Goal: Communication & Community: Share content

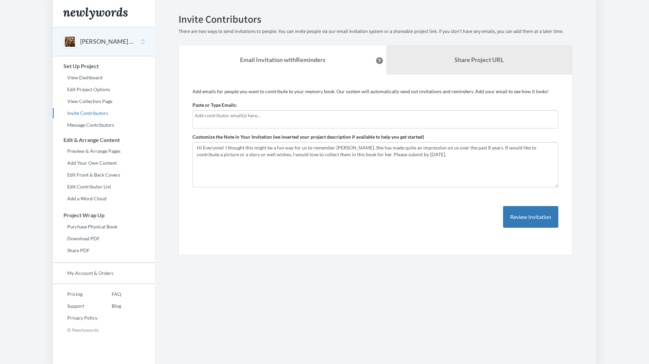
click at [253, 121] on div at bounding box center [375, 119] width 366 height 18
click at [414, 151] on textarea "Hi Everyone! I thought this might be a fun way for us to remember [PERSON_NAME]…" at bounding box center [375, 164] width 366 height 45
click at [414, 158] on textarea "Hi Everyone! I thought this might be a fun way for us to remember [PERSON_NAME]…" at bounding box center [375, 164] width 366 height 45
click at [241, 117] on input "text" at bounding box center [375, 115] width 361 height 7
type input "[EMAIL_ADDRESS][DOMAIN_NAME]"
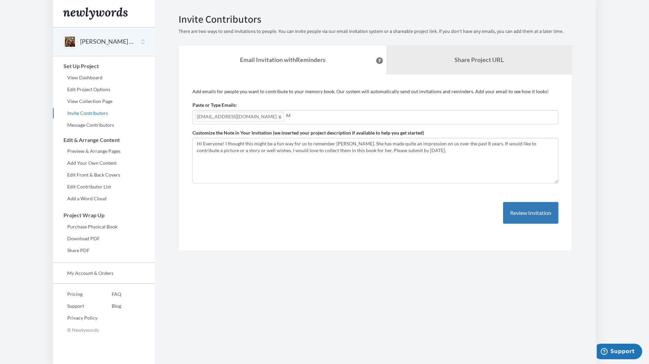
type input "[EMAIL_ADDRESS][DOMAIN_NAME]"
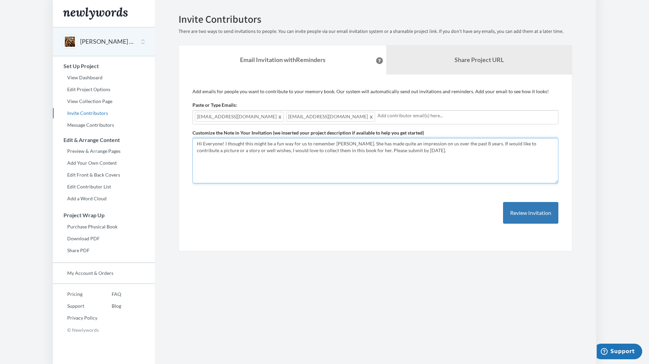
click at [216, 144] on textarea "Hi Everyone! I thought this might be a fun way for us to remember [PERSON_NAME]…" at bounding box center [375, 160] width 366 height 45
drag, startPoint x: 221, startPoint y: 144, endPoint x: 444, endPoint y: 136, distance: 223.4
click at [444, 136] on div "Customize the Note in Your Invitation (we inserted your project description if …" at bounding box center [375, 157] width 366 height 54
click at [440, 161] on textarea "Hi Everyone! I thought this might be a fun way for us to remember [PERSON_NAME]…" at bounding box center [375, 160] width 366 height 45
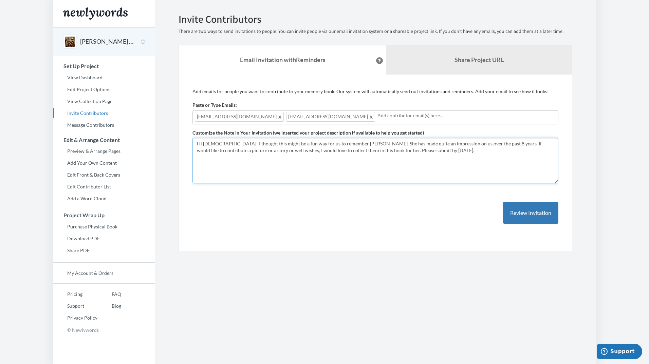
drag, startPoint x: 337, startPoint y: 152, endPoint x: 399, endPoint y: 150, distance: 62.1
click at [399, 150] on textarea "Hi Everyone! I thought this might be a fun way for us to remember [PERSON_NAME]…" at bounding box center [375, 160] width 366 height 45
click at [342, 143] on textarea "Hi Everyone! I thought this might be a fun way for us to remember [PERSON_NAME]…" at bounding box center [375, 160] width 366 height 45
type textarea "Hi [DEMOGRAPHIC_DATA]! I thought this might be a fun way for us to remember [PE…"
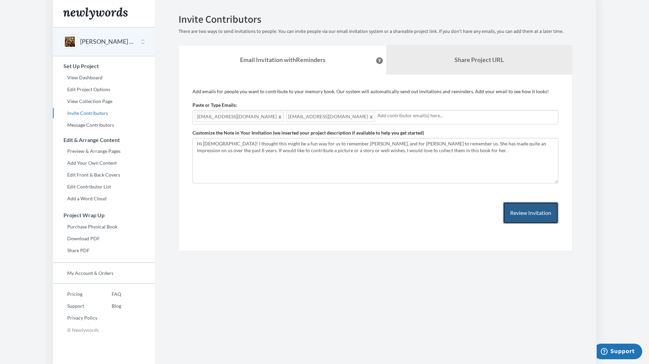
click at [524, 210] on button "Review Invitation" at bounding box center [530, 213] width 55 height 22
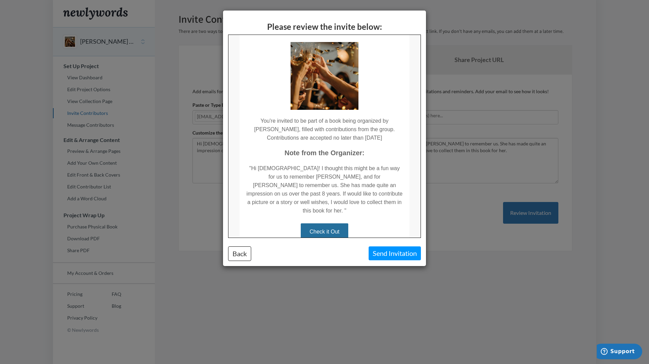
scroll to position [68, 0]
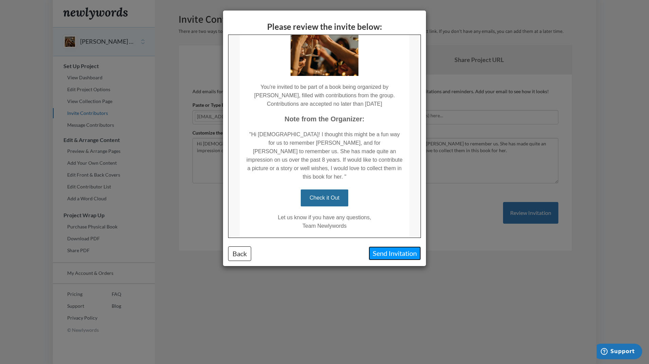
click at [404, 256] on button "Send Invitation" at bounding box center [394, 254] width 52 height 14
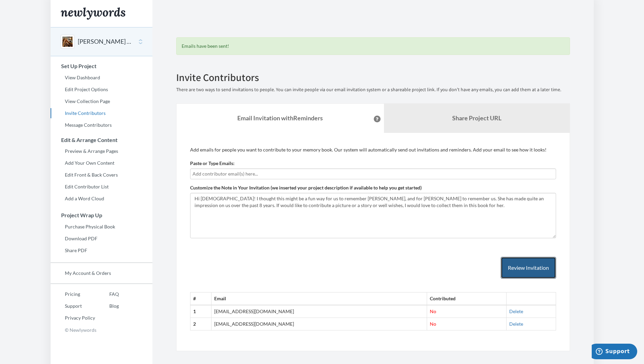
scroll to position [8, 0]
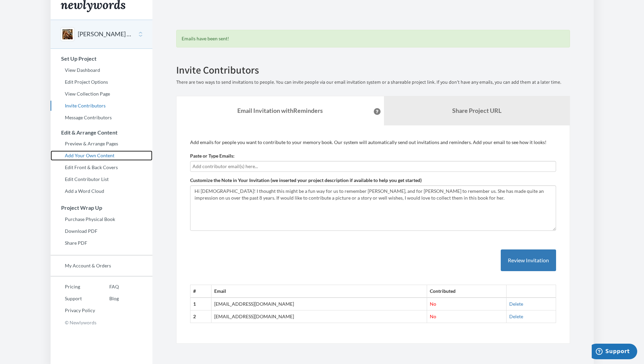
click at [87, 158] on link "Add Your Own Content" at bounding box center [102, 156] width 102 height 10
